Goal: Information Seeking & Learning: Learn about a topic

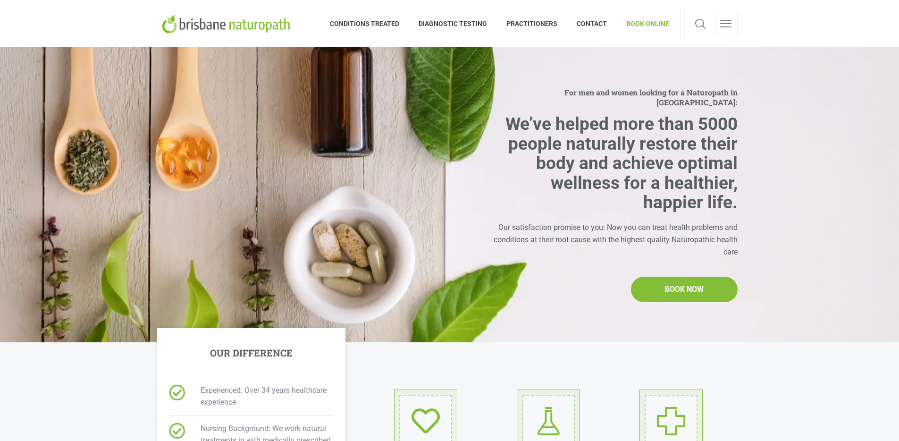
click at [622, 77] on div "For men and women looking for a Naturopath in Brisbane: We’ve helped more than …" at bounding box center [449, 194] width 595 height 295
click at [382, 25] on span "CONDITIONS TREATED" at bounding box center [369, 23] width 79 height 15
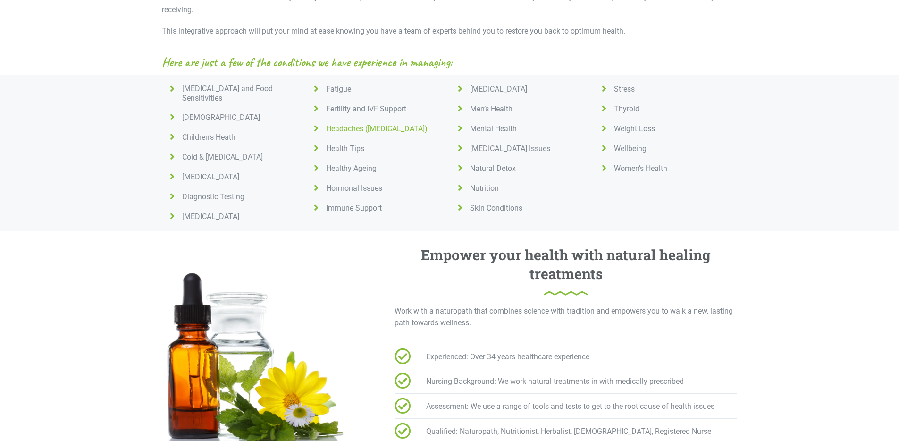
scroll to position [389, 0]
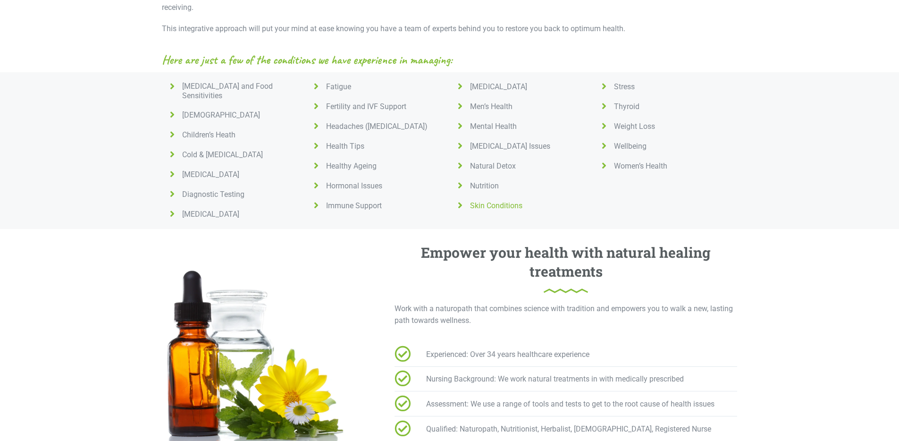
click at [464, 204] on icon at bounding box center [460, 205] width 12 height 9
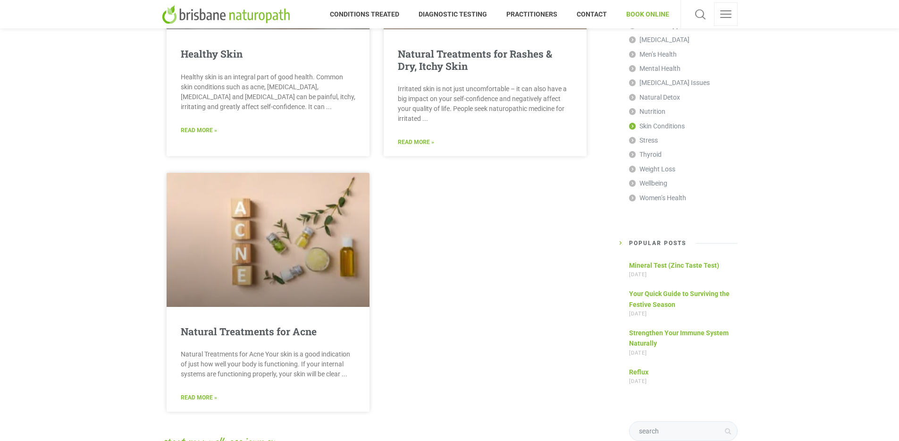
scroll to position [160, 0]
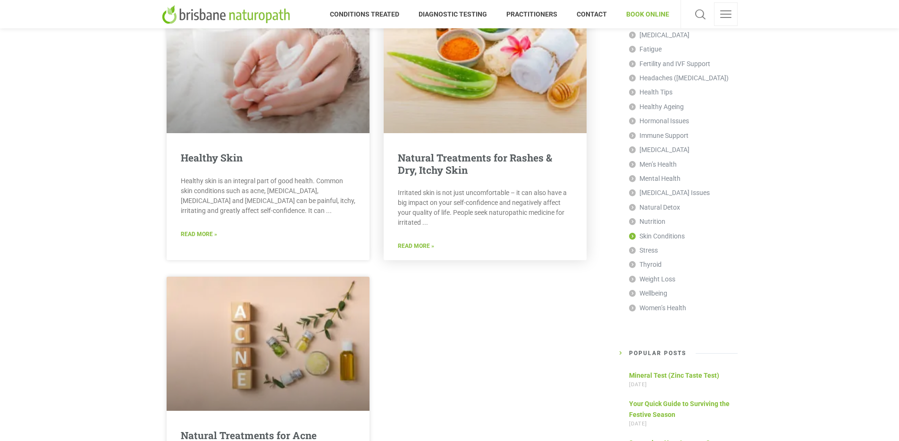
click at [419, 242] on link "Read More »" at bounding box center [416, 246] width 36 height 9
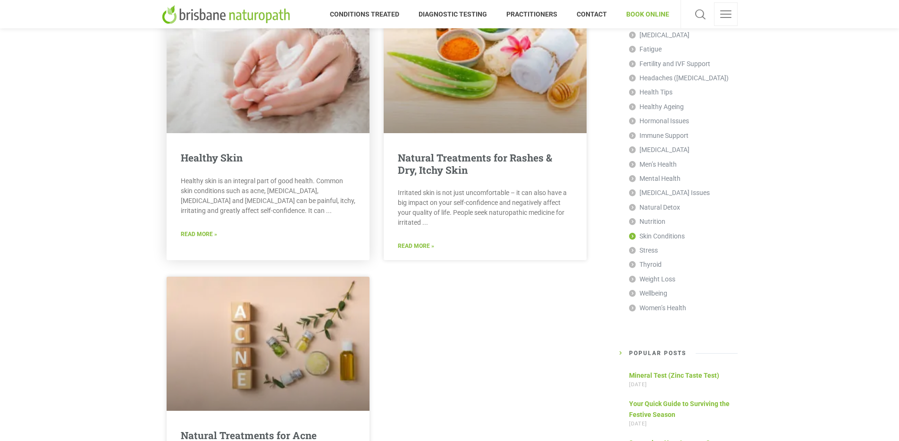
click at [204, 171] on div "Healthy Skin Healthy skin is an integral part of good health. Common skin condi…" at bounding box center [268, 200] width 203 height 96
click at [196, 233] on link "Read More »" at bounding box center [199, 234] width 36 height 9
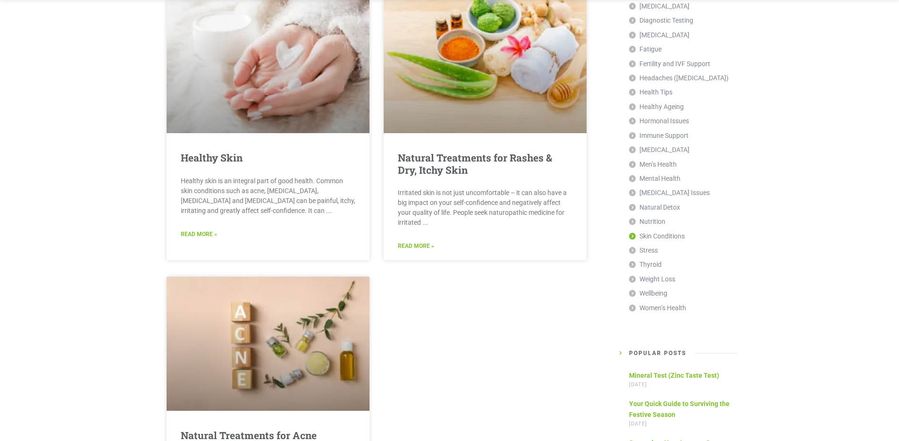
scroll to position [478, 0]
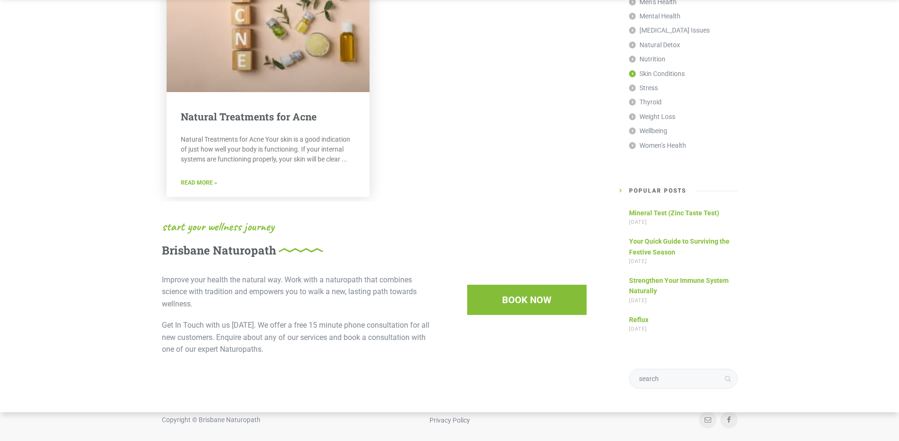
click at [202, 182] on link "Read More »" at bounding box center [199, 182] width 36 height 9
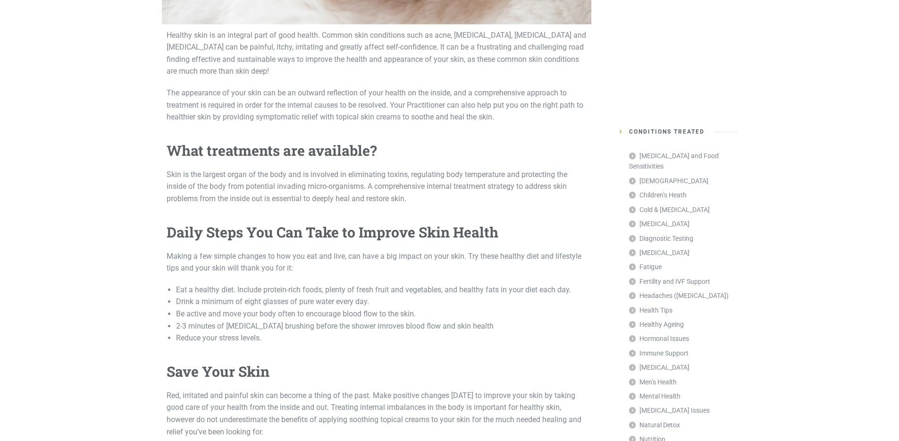
scroll to position [743, 0]
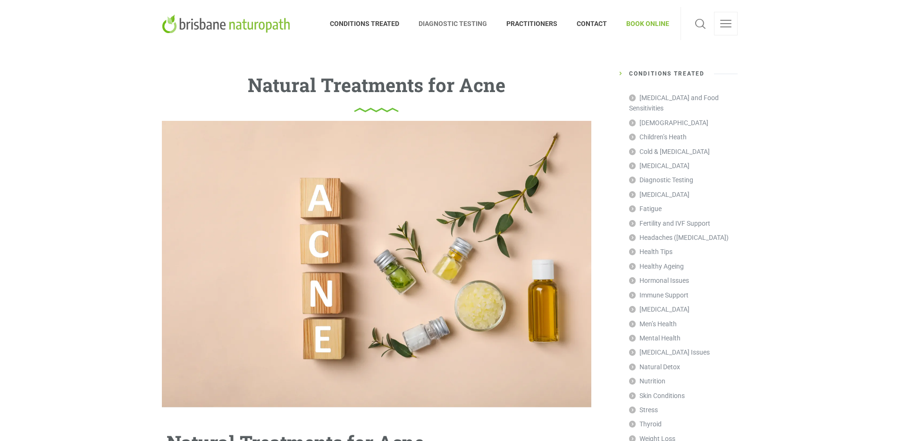
click at [442, 25] on span "DIAGNOSTIC TESTING" at bounding box center [453, 23] width 88 height 15
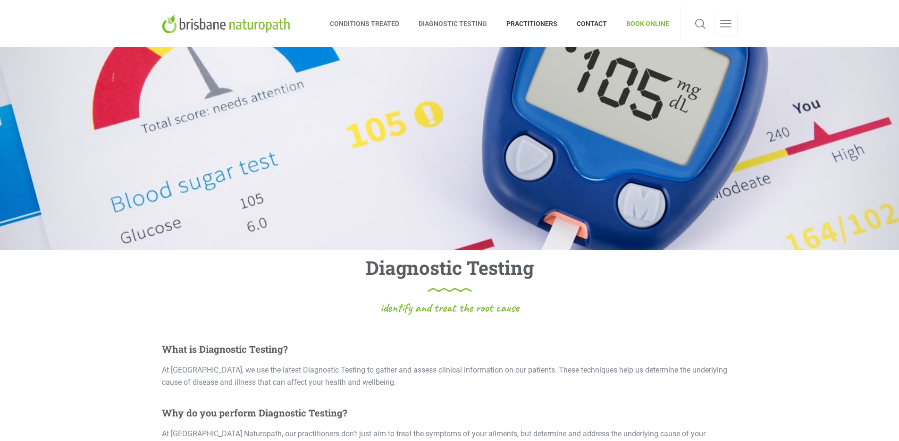
click at [379, 27] on span "CONDITIONS TREATED" at bounding box center [369, 23] width 79 height 15
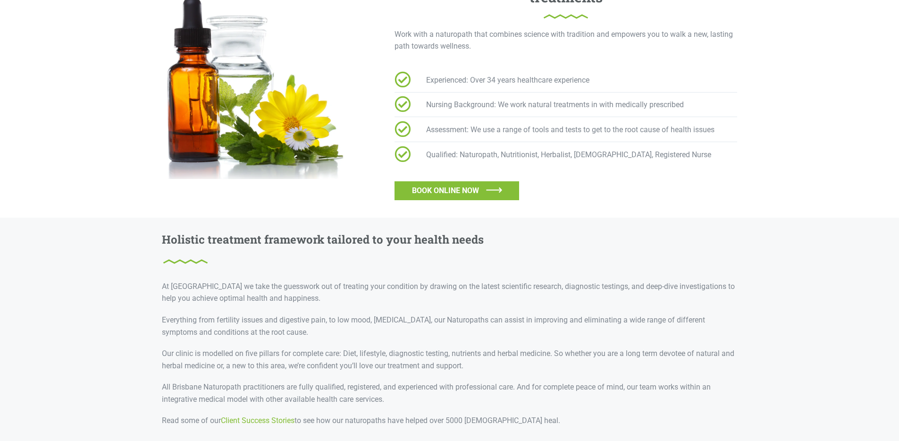
scroll to position [658, 0]
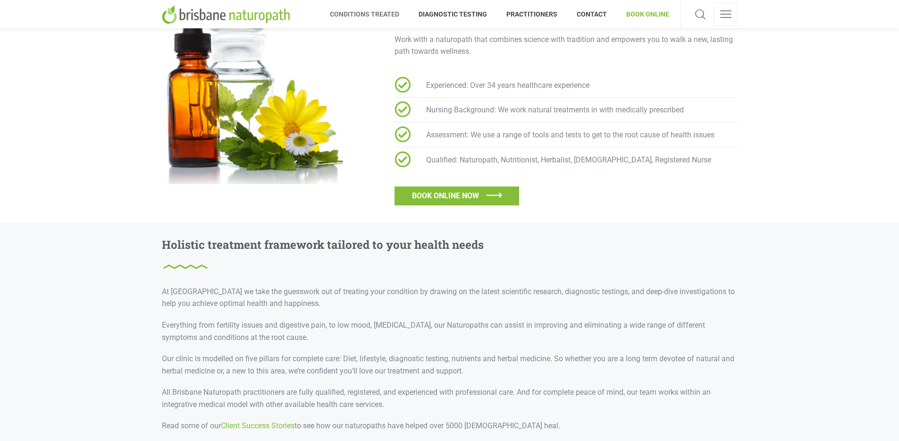
click at [418, 83] on li "Experienced: Over 34 years healthcare experience" at bounding box center [566, 86] width 343 height 21
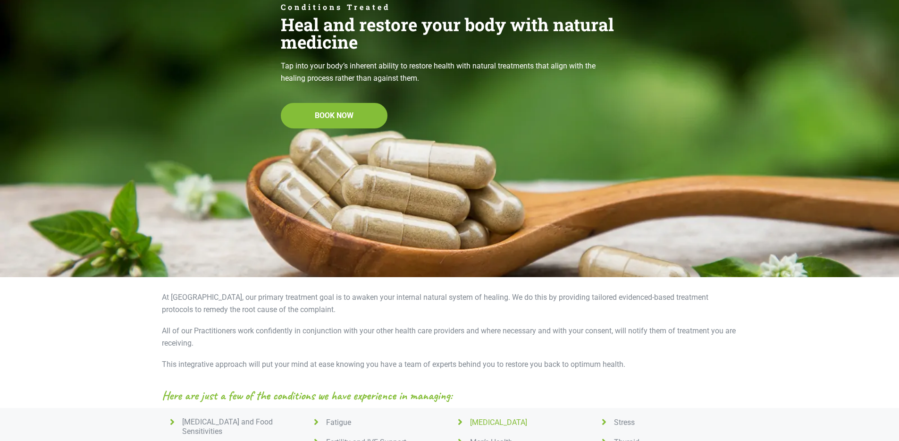
scroll to position [0, 0]
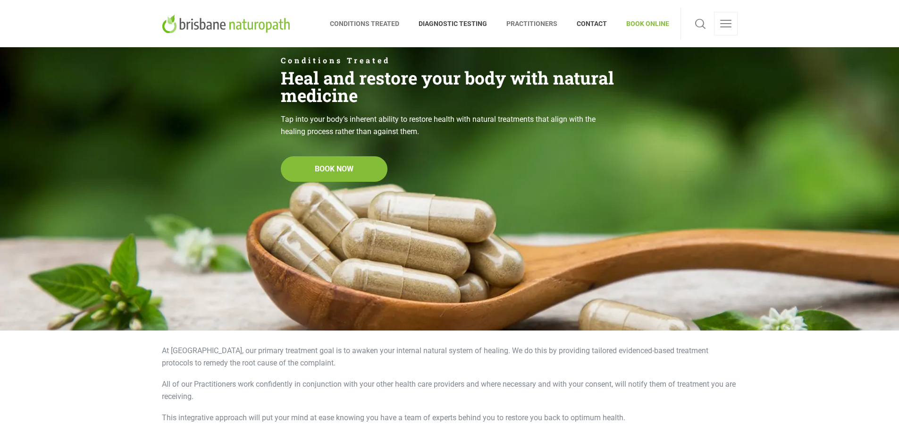
click at [544, 25] on span "PRACTITIONERS" at bounding box center [532, 23] width 70 height 15
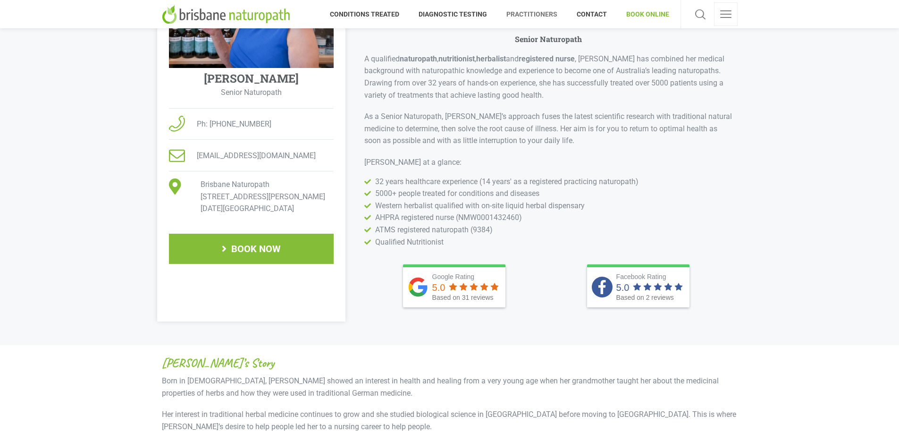
scroll to position [252, 0]
click at [545, 59] on b "registered nurse" at bounding box center [547, 59] width 56 height 9
drag, startPoint x: 591, startPoint y: 58, endPoint x: 740, endPoint y: 56, distance: 149.1
click at [740, 56] on div "Brisbane's expert naturopath ELISABETH SINGLER Senior Naturopath A qualified na…" at bounding box center [543, 140] width 396 height 364
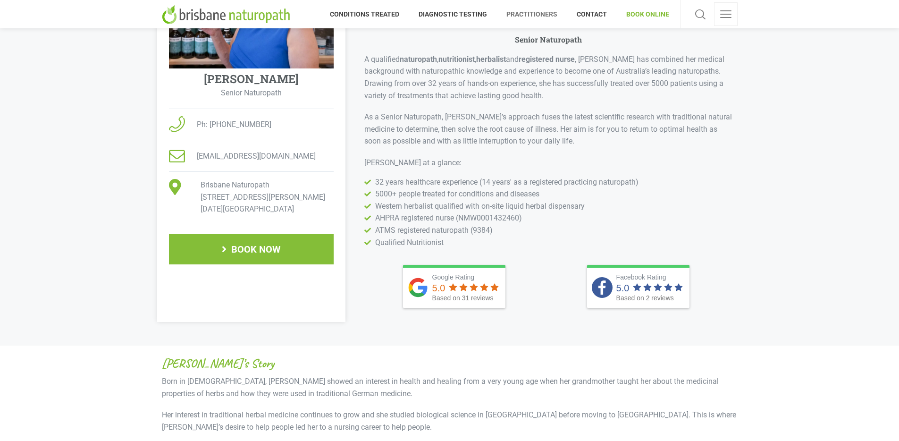
click at [660, 82] on p "A qualified naturopath , nutritionist , herbalist and registered nurse , Elisab…" at bounding box center [548, 77] width 368 height 48
click at [704, 83] on p "A qualified naturopath , nutritionist , herbalist and registered nurse , Elisab…" at bounding box center [548, 77] width 368 height 48
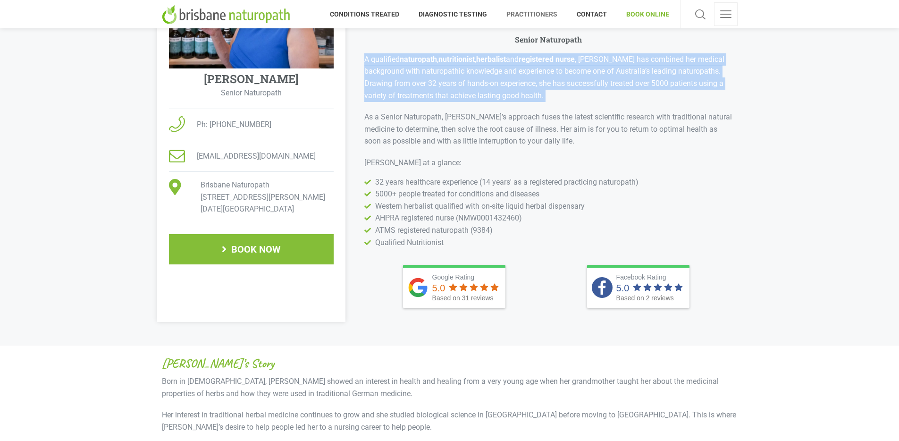
click at [704, 83] on p "A qualified naturopath , nutritionist , herbalist and registered nurse , Elisab…" at bounding box center [548, 77] width 368 height 48
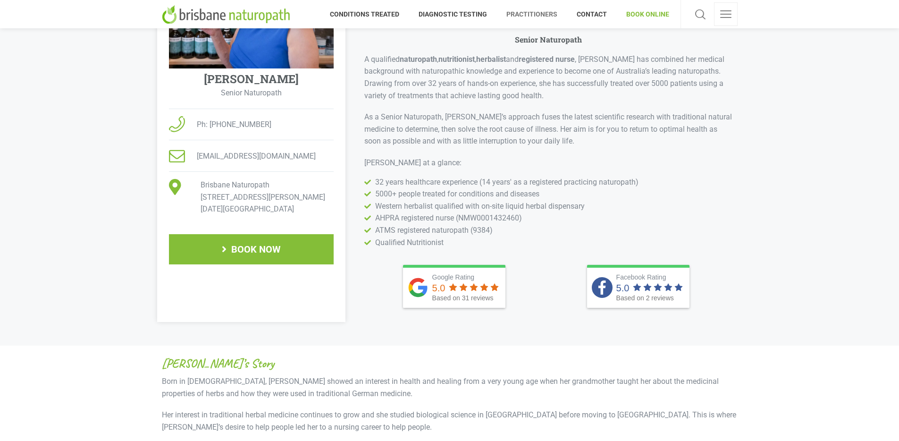
click at [577, 130] on p "As a Senior Naturopath, Elisabeth’s approach fuses the latest scientific resear…" at bounding box center [548, 129] width 368 height 36
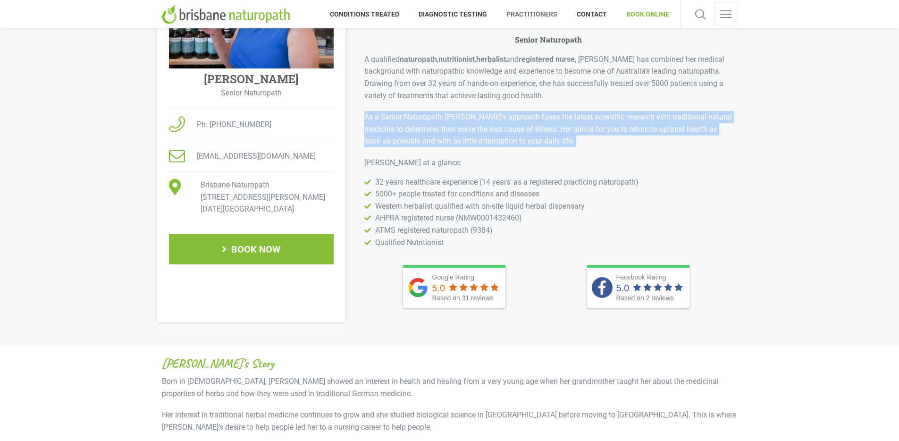
click at [577, 130] on p "As a Senior Naturopath, Elisabeth’s approach fuses the latest scientific resear…" at bounding box center [548, 129] width 368 height 36
click at [604, 139] on p "As a Senior Naturopath, Elisabeth’s approach fuses the latest scientific resear…" at bounding box center [548, 129] width 368 height 36
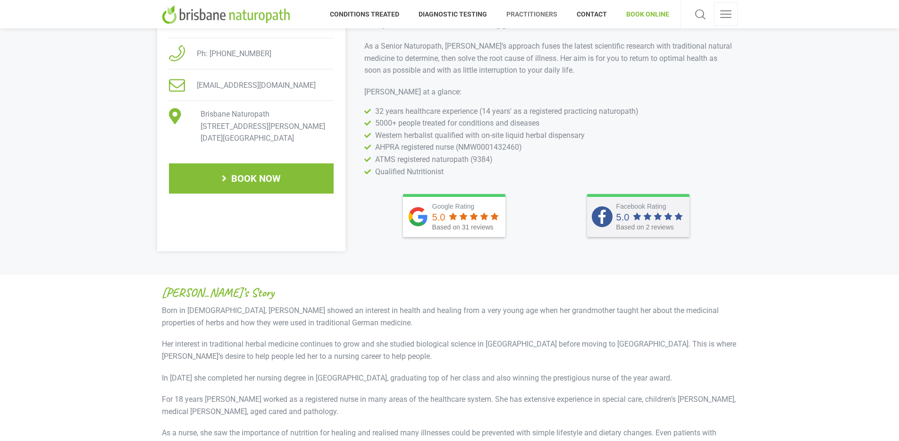
scroll to position [311, 0]
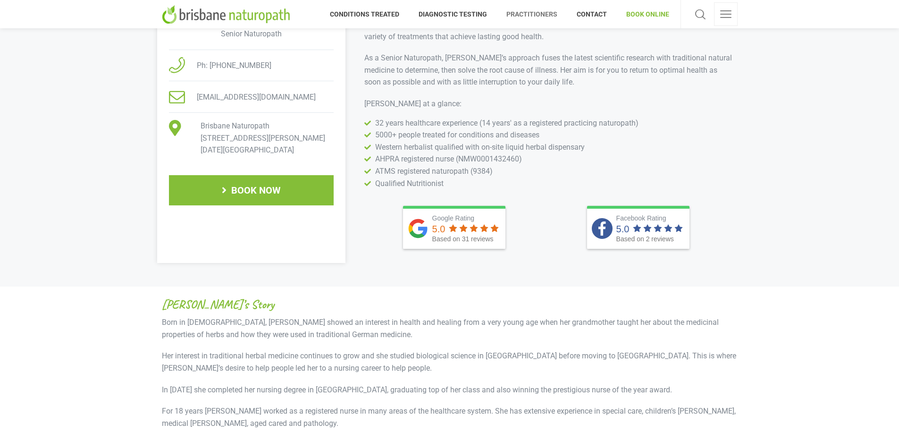
drag, startPoint x: 506, startPoint y: 158, endPoint x: 554, endPoint y: 158, distance: 47.7
click at [554, 158] on li "AHPRA registered nurse (NMW0001432460)" at bounding box center [548, 159] width 368 height 12
drag, startPoint x: 426, startPoint y: 160, endPoint x: 365, endPoint y: 158, distance: 60.9
click at [365, 158] on li "AHPRA registered nurse (NMW0001432460)" at bounding box center [548, 159] width 368 height 12
drag, startPoint x: 444, startPoint y: 180, endPoint x: 462, endPoint y: 180, distance: 17.9
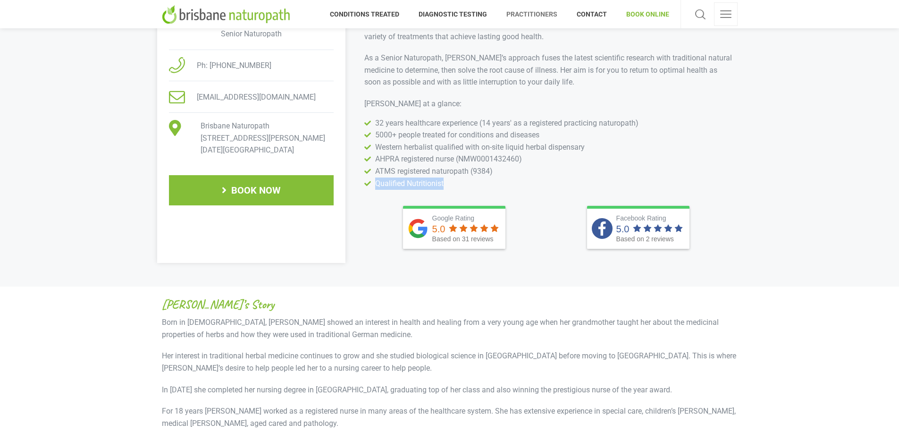
click at [462, 180] on li "Qualified Nutritionist" at bounding box center [548, 183] width 368 height 12
click at [542, 168] on li "ATMS registered naturopath (9384)" at bounding box center [548, 171] width 368 height 12
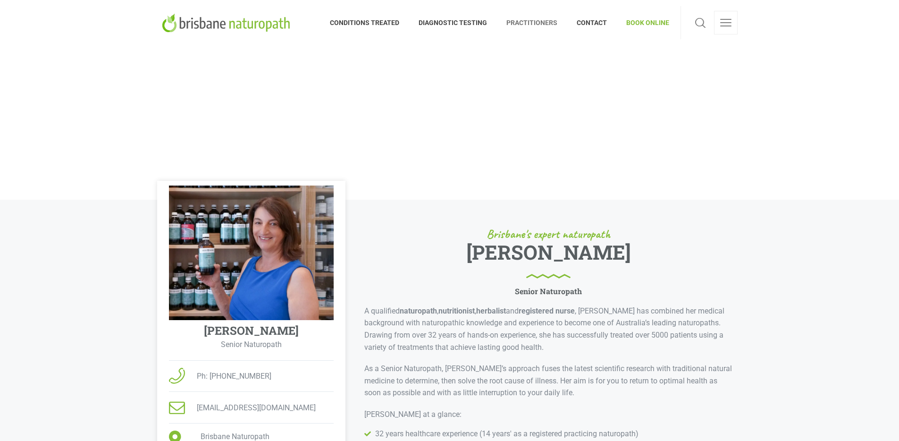
scroll to position [0, 0]
click at [451, 24] on span "DIAGNOSTIC TESTING" at bounding box center [453, 23] width 88 height 15
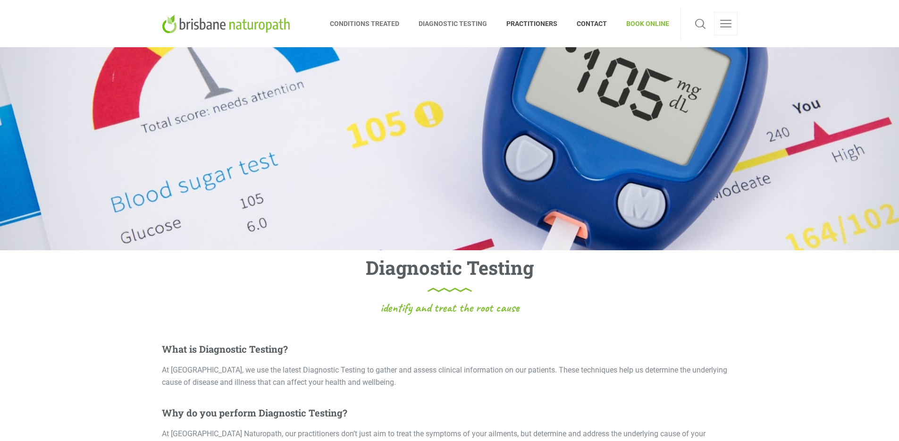
click at [386, 24] on span "CONDITIONS TREATED" at bounding box center [369, 23] width 79 height 15
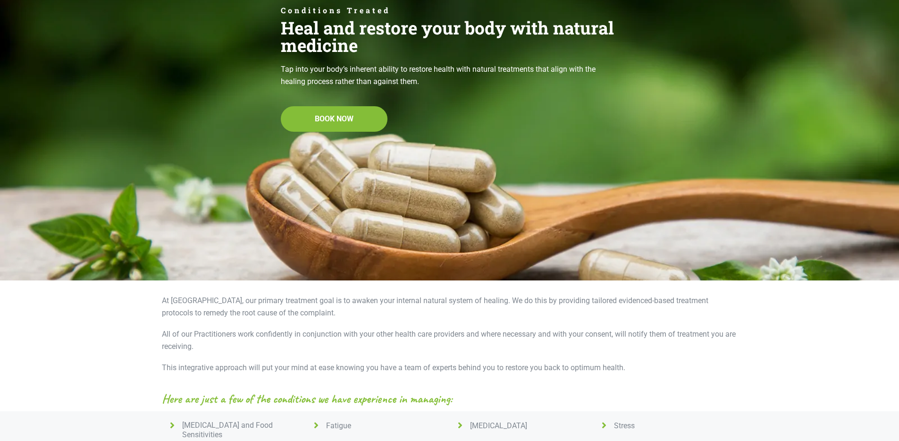
scroll to position [321, 0]
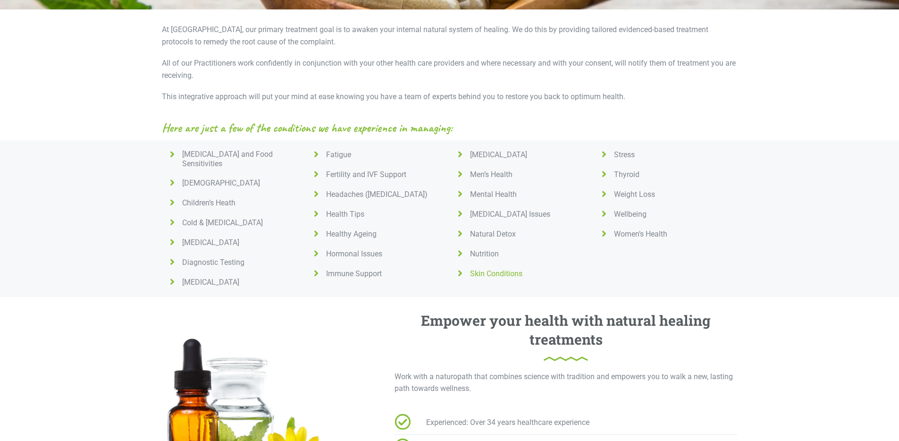
click at [475, 273] on span "Skin Conditions" at bounding box center [494, 273] width 56 height 9
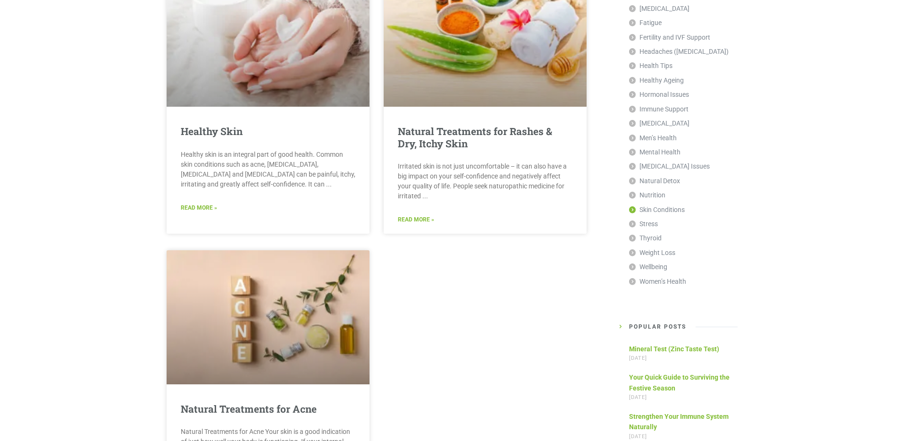
scroll to position [584, 0]
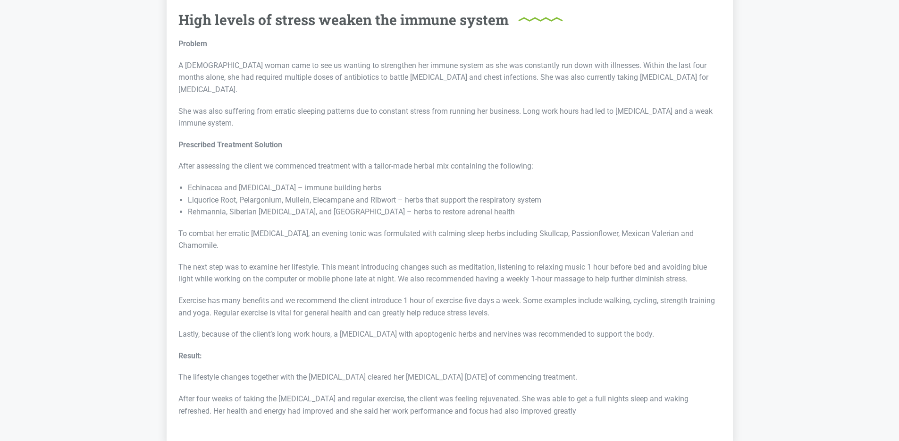
scroll to position [1318, 0]
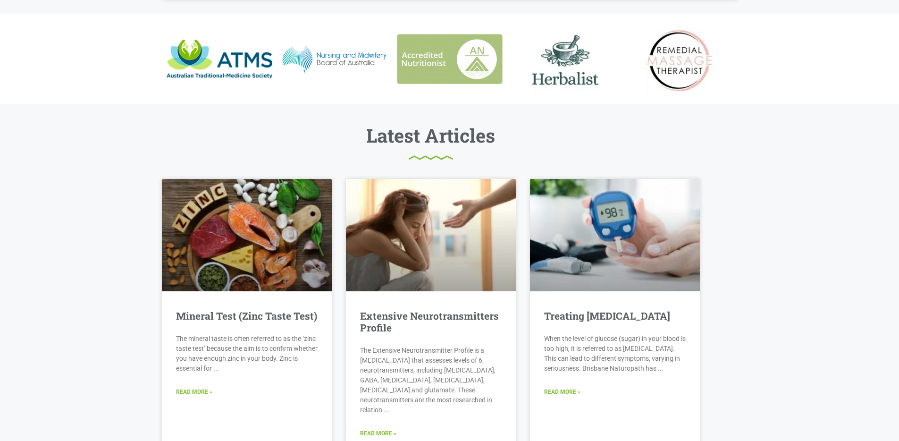
scroll to position [1429, 0]
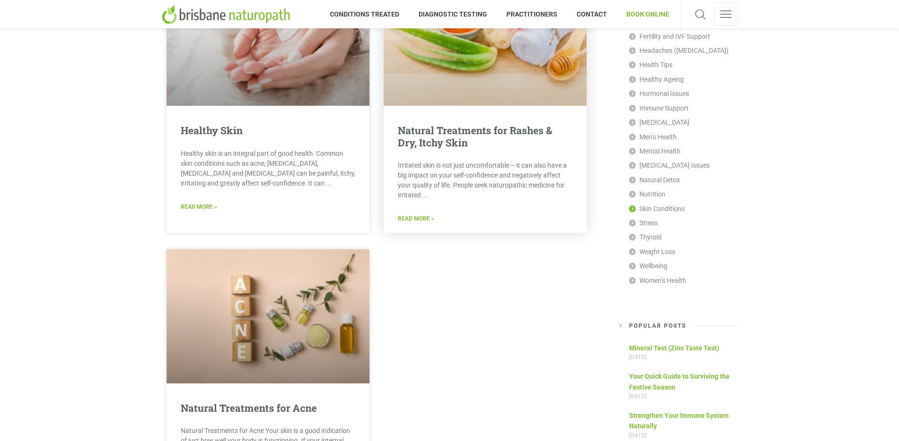
scroll to position [168, 0]
